Goal: Ask a question: Seek information or help from site administrators or community

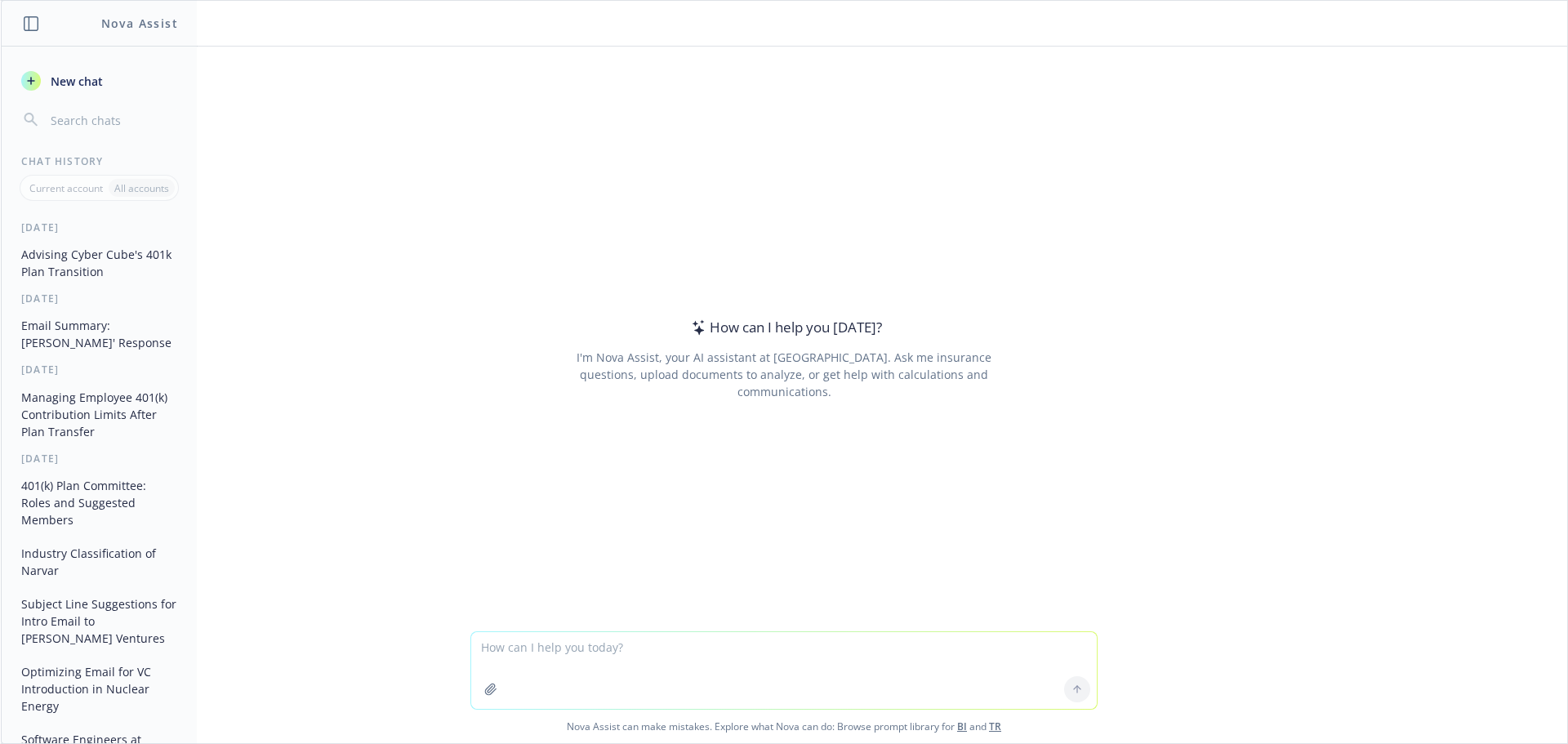
click at [590, 640] on textarea at bounding box center [784, 670] width 625 height 77
paste textarea "[URL][DOMAIN_NAME]"
type textarea "locate the business entity filing for - [URL][DOMAIN_NAME]"
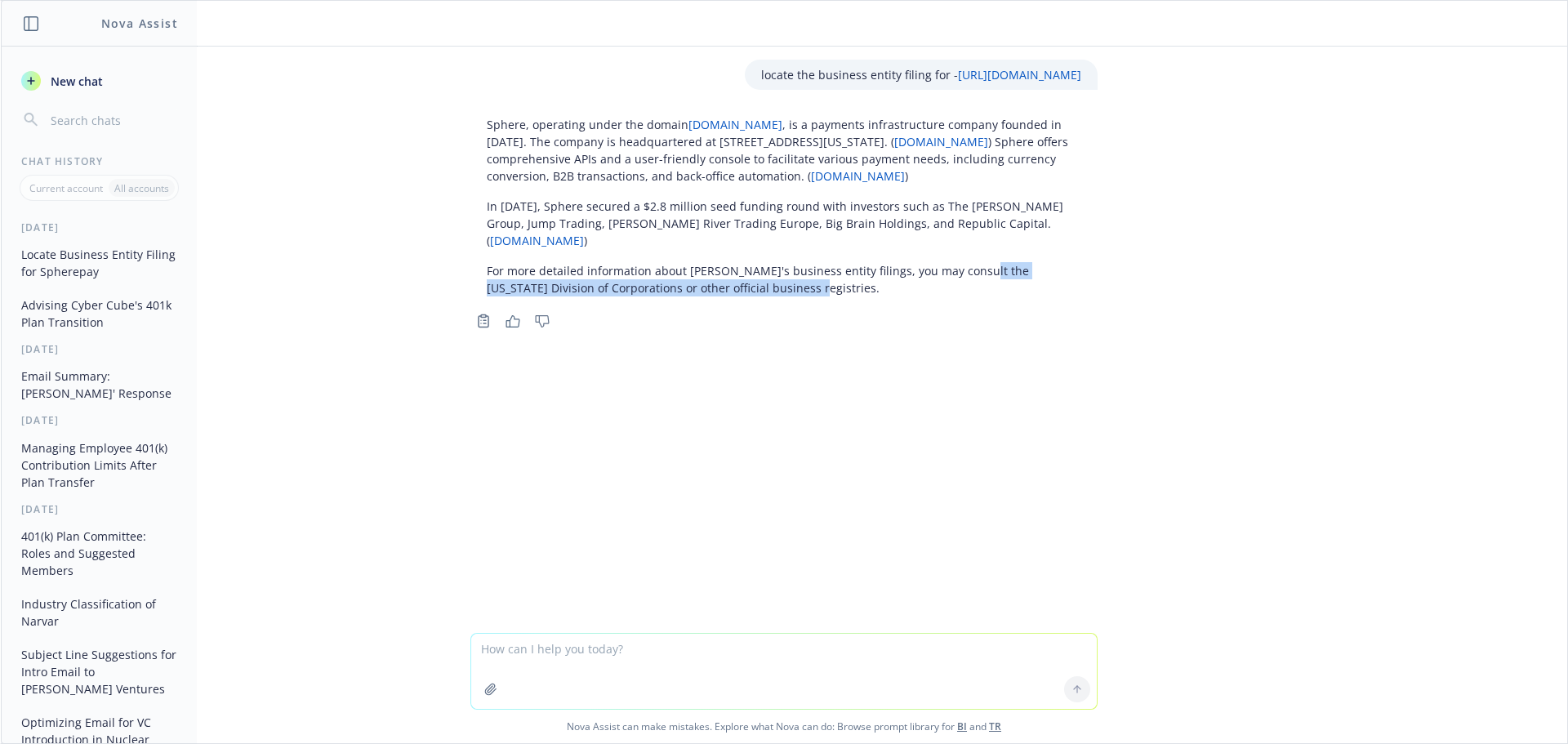
drag, startPoint x: 959, startPoint y: 249, endPoint x: 738, endPoint y: 275, distance: 222.5
click at [738, 275] on p "For more detailed information about [PERSON_NAME]'s business entity filings, yo…" at bounding box center [784, 279] width 595 height 34
